Goal: Transaction & Acquisition: Book appointment/travel/reservation

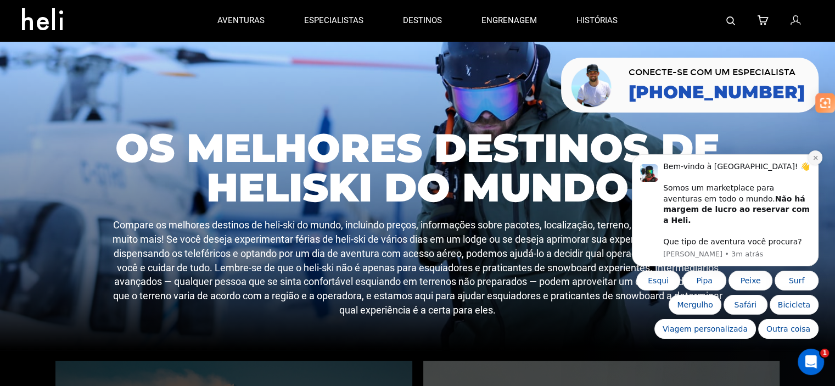
click at [812, 161] on icon "Descartar notificação" at bounding box center [815, 158] width 6 height 6
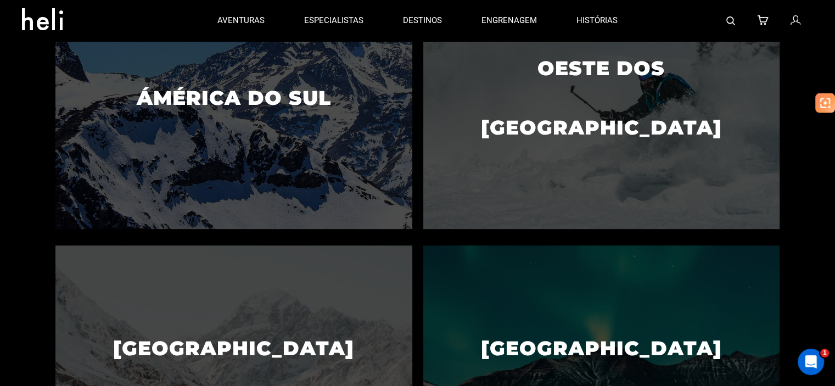
scroll to position [615, 0]
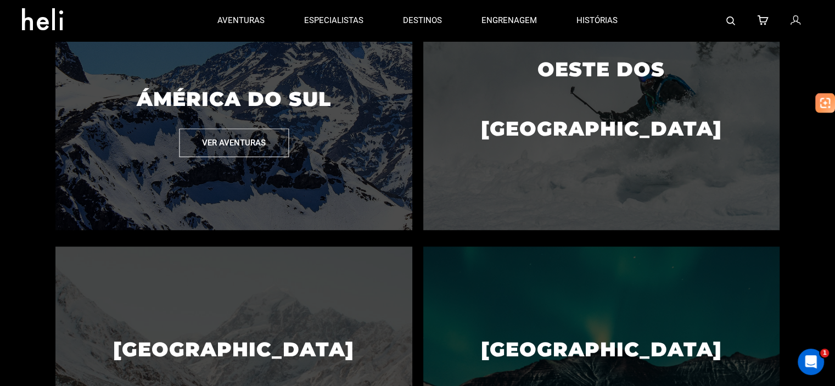
click at [279, 138] on button "Ver aventuras" at bounding box center [234, 142] width 110 height 29
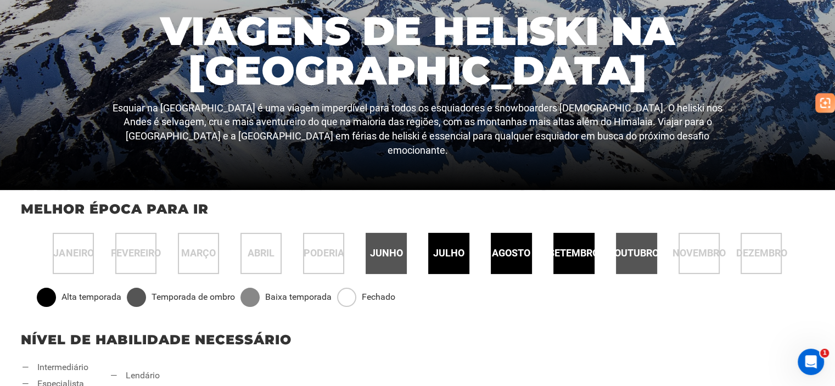
scroll to position [314, 0]
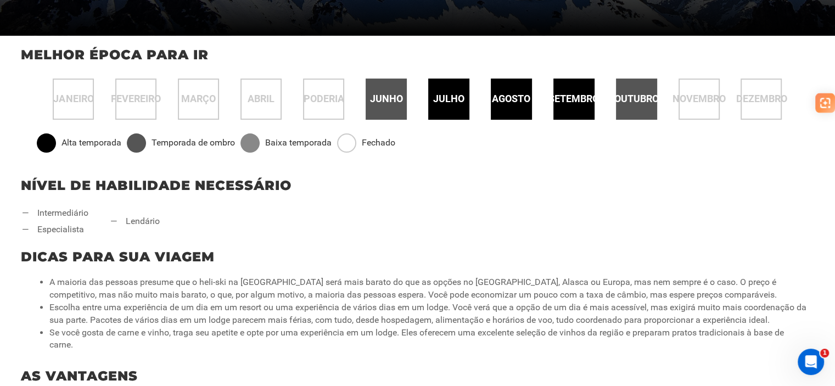
click at [443, 89] on div "julho" at bounding box center [448, 98] width 41 height 41
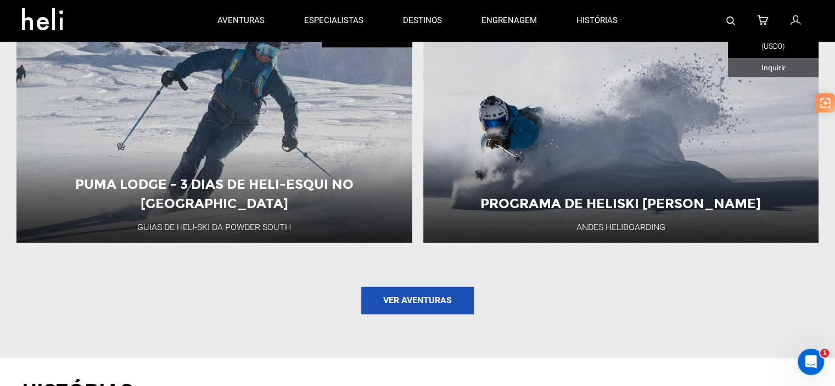
scroll to position [1414, 0]
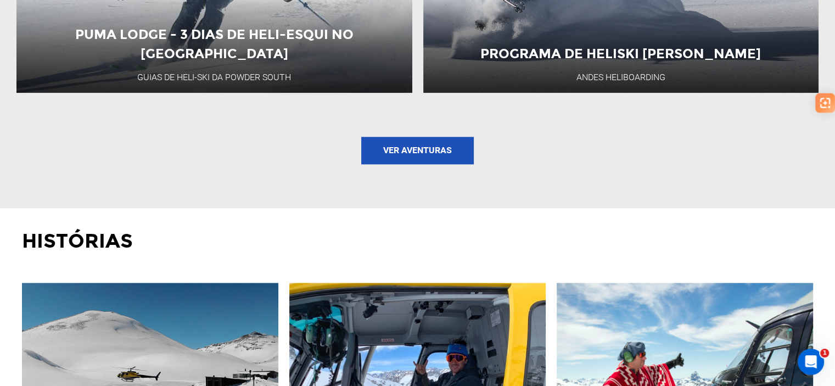
click at [405, 150] on font "Ver aventuras" at bounding box center [417, 150] width 69 height 10
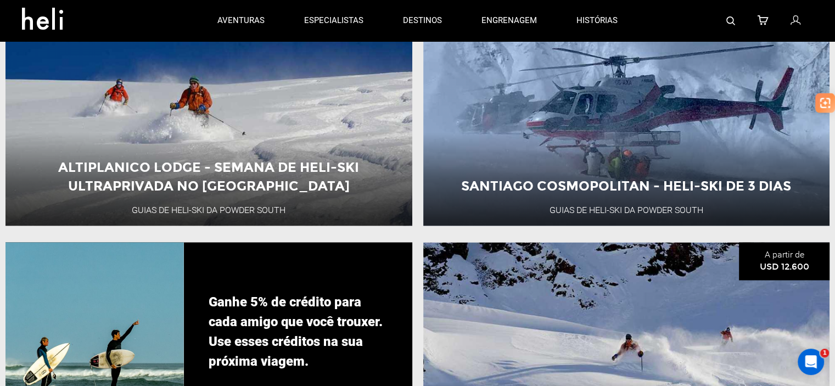
scroll to position [1687, 0]
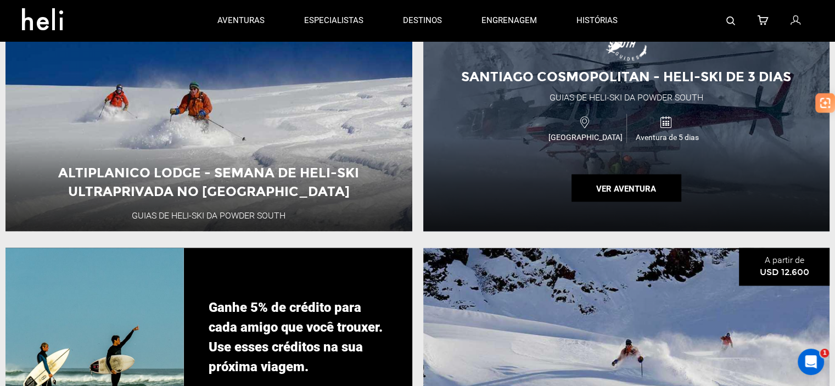
click at [509, 108] on div "Santiago Cosmopolitan - Heli-Ski de 3 dias Guias de Heli-Ski da Powder South Ch…" at bounding box center [626, 114] width 407 height 234
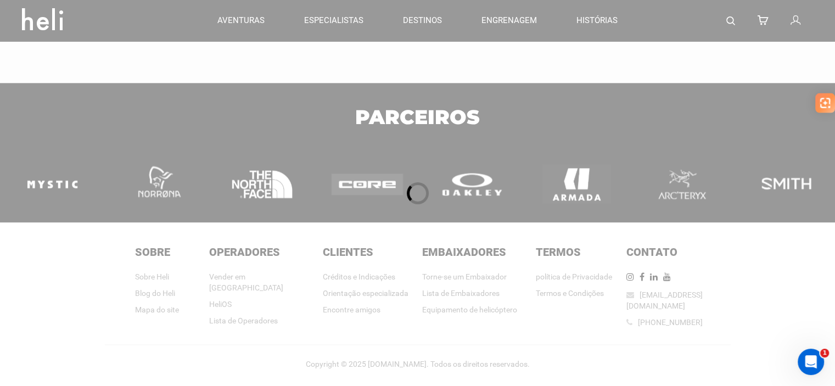
click at [621, 195] on div at bounding box center [417, 193] width 835 height 386
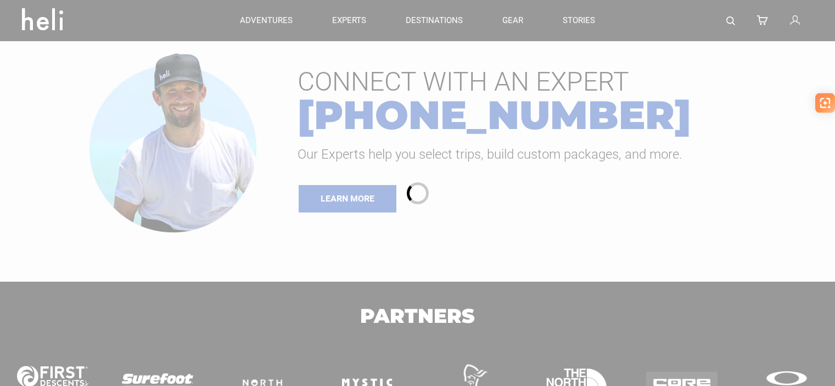
type input "Ski & Ride"
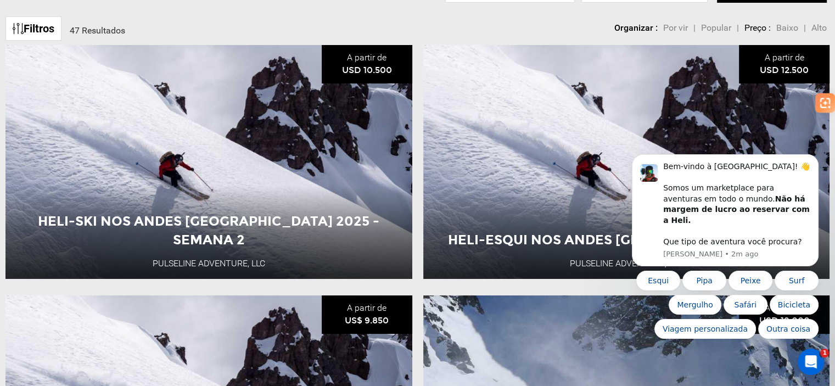
scroll to position [138, 0]
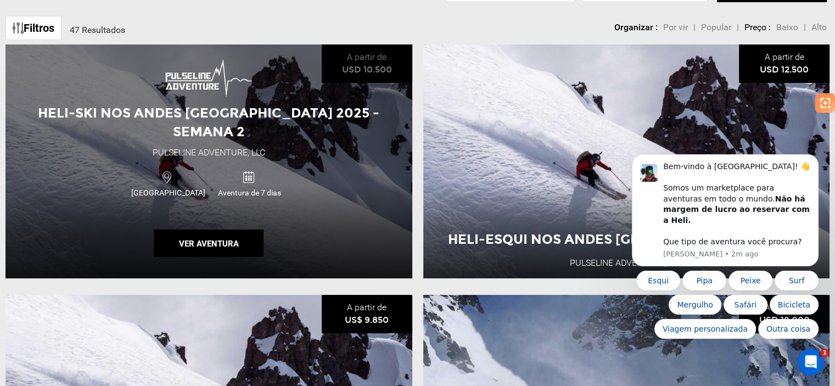
click at [333, 150] on div "Heli-Ski nos Andes [GEOGRAPHIC_DATA] 2025 - Semana 2 Pulseline Adventure, LLC C…" at bounding box center [208, 161] width 407 height 234
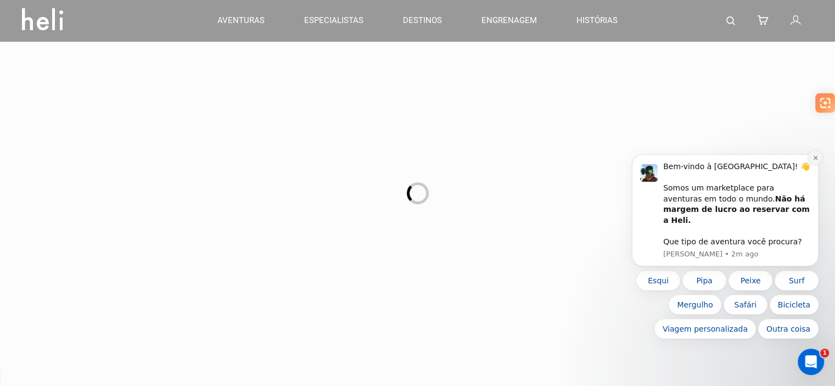
click at [817, 161] on icon "Descartar notificação" at bounding box center [815, 158] width 6 height 6
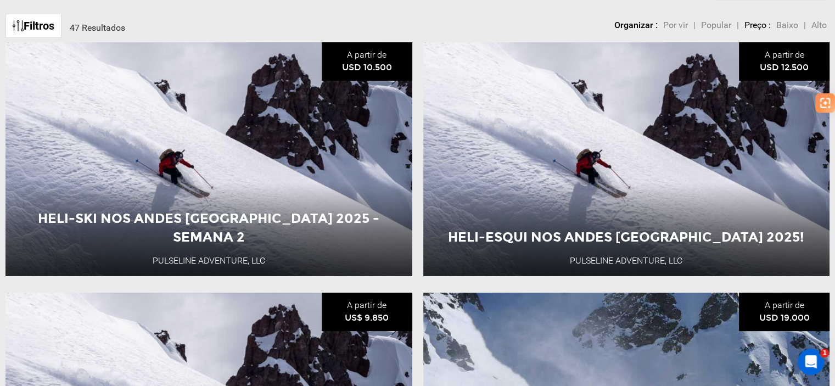
scroll to position [158, 0]
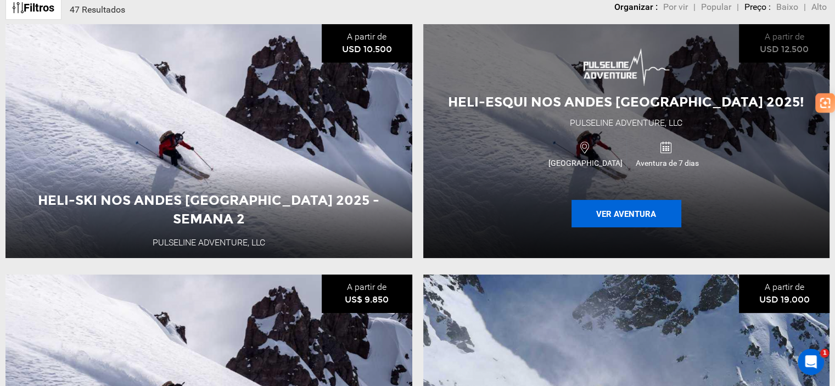
click at [595, 216] on button "Ver aventura" at bounding box center [626, 213] width 110 height 27
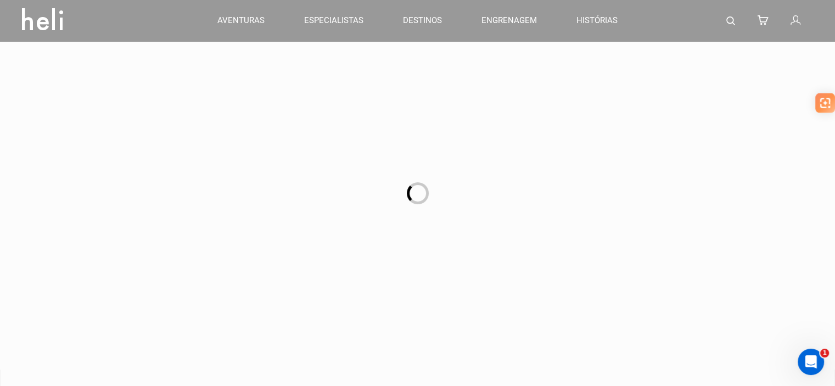
click at [55, 15] on div at bounding box center [417, 193] width 835 height 386
click at [608, 20] on div at bounding box center [417, 193] width 835 height 386
type input "Ski & Ride"
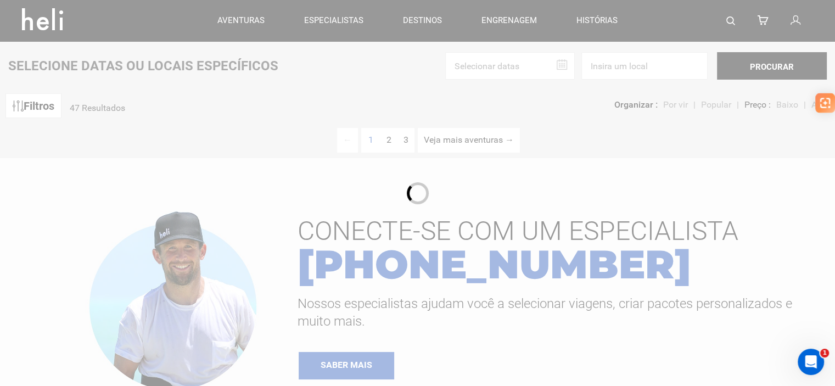
click at [48, 24] on div at bounding box center [417, 193] width 835 height 386
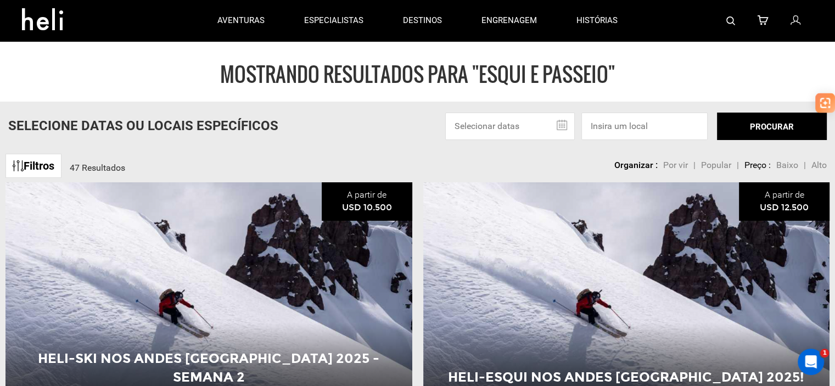
click at [48, 24] on icon at bounding box center [46, 16] width 49 height 18
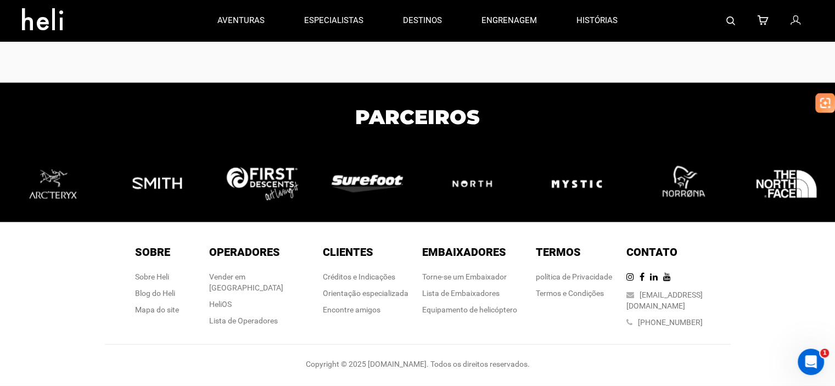
scroll to position [2435, 0]
